Goal: Task Accomplishment & Management: Use online tool/utility

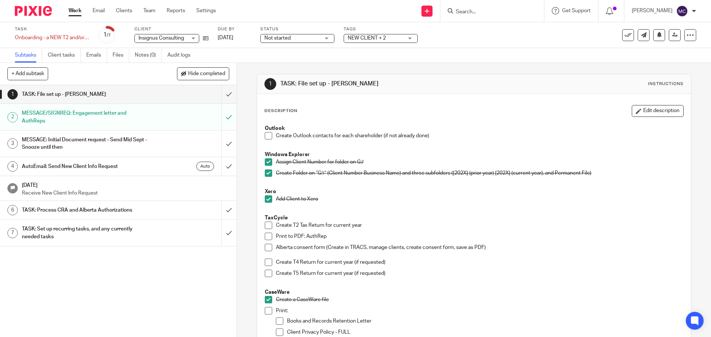
click at [486, 13] on input "Search" at bounding box center [488, 12] width 67 height 7
type input "Insig"
click at [484, 25] on link at bounding box center [515, 31] width 125 height 17
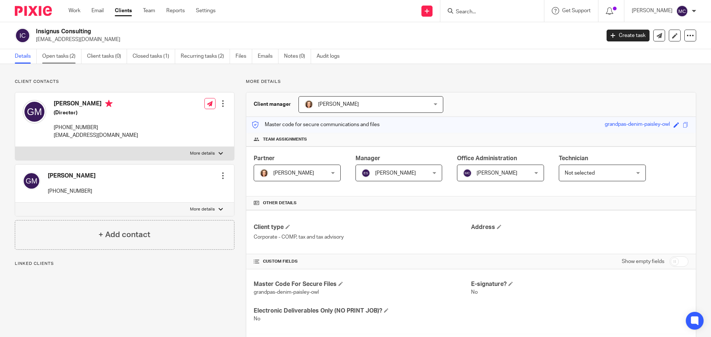
click at [50, 54] on link "Open tasks (2)" at bounding box center [61, 56] width 39 height 14
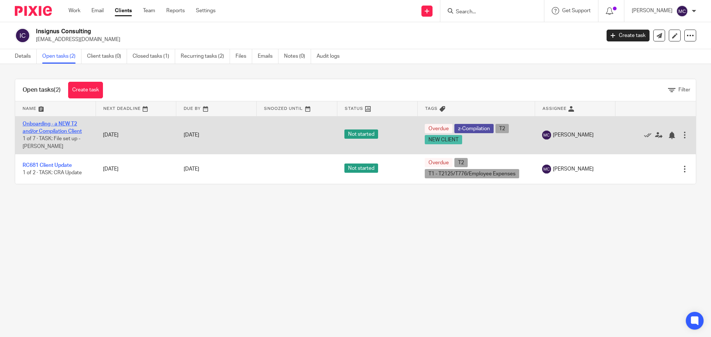
click at [44, 124] on link "Onboarding - a NEW T2 and/or Compilation Client" at bounding box center [52, 127] width 59 height 13
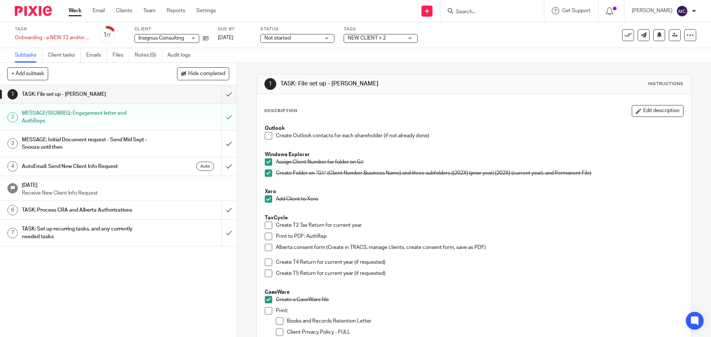
click at [144, 97] on h1 "TASK: File set up - MICHELE" at bounding box center [86, 94] width 128 height 11
click at [97, 211] on h1 "TASK: Process CRA and Alberta Authorizations" at bounding box center [86, 210] width 128 height 11
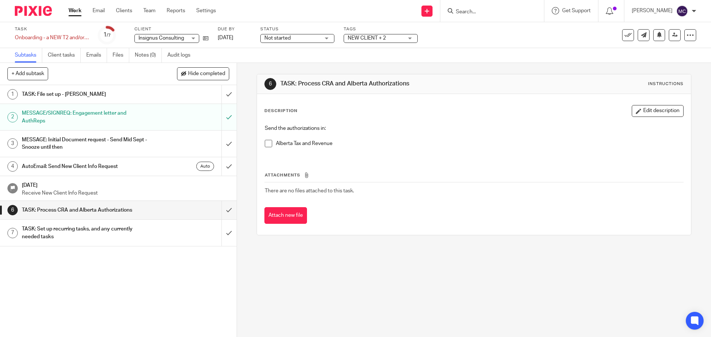
click at [269, 144] on span at bounding box center [268, 143] width 7 height 7
click at [78, 14] on link "Work" at bounding box center [74, 10] width 13 height 7
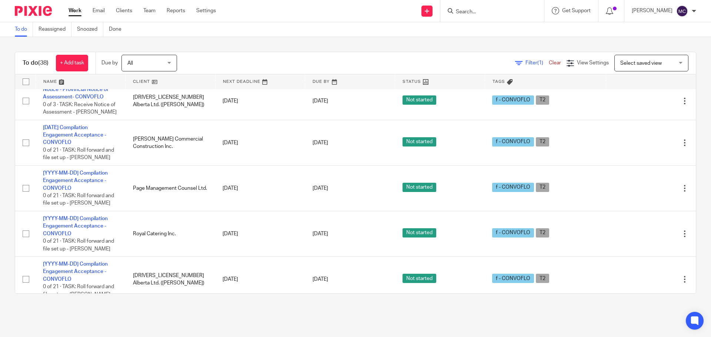
scroll to position [1581, 0]
